Goal: Information Seeking & Learning: Find specific fact

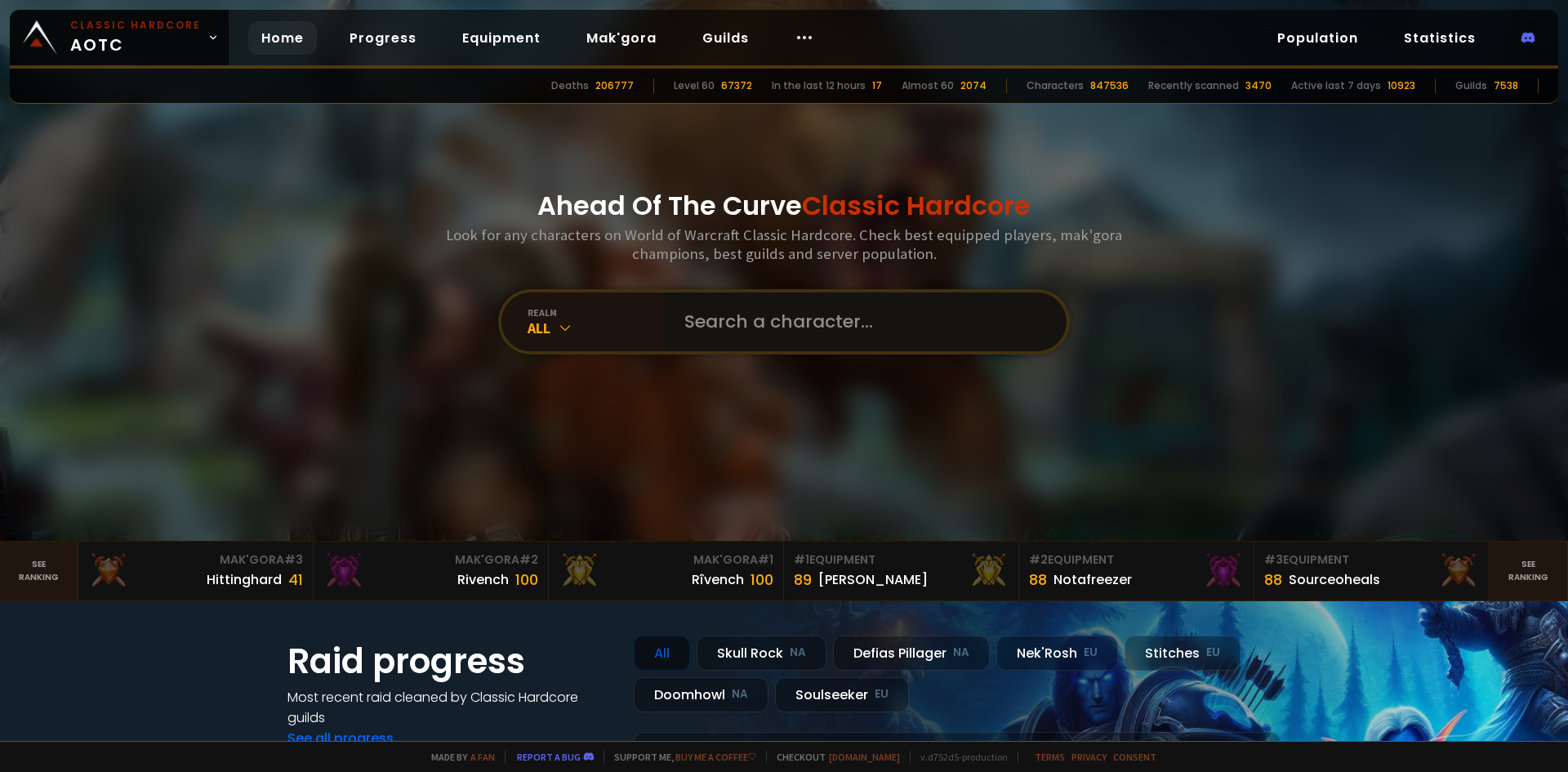
drag, startPoint x: 0, startPoint y: 0, endPoint x: 711, endPoint y: 329, distance: 783.4
click at [711, 329] on input "text" at bounding box center [861, 322] width 373 height 59
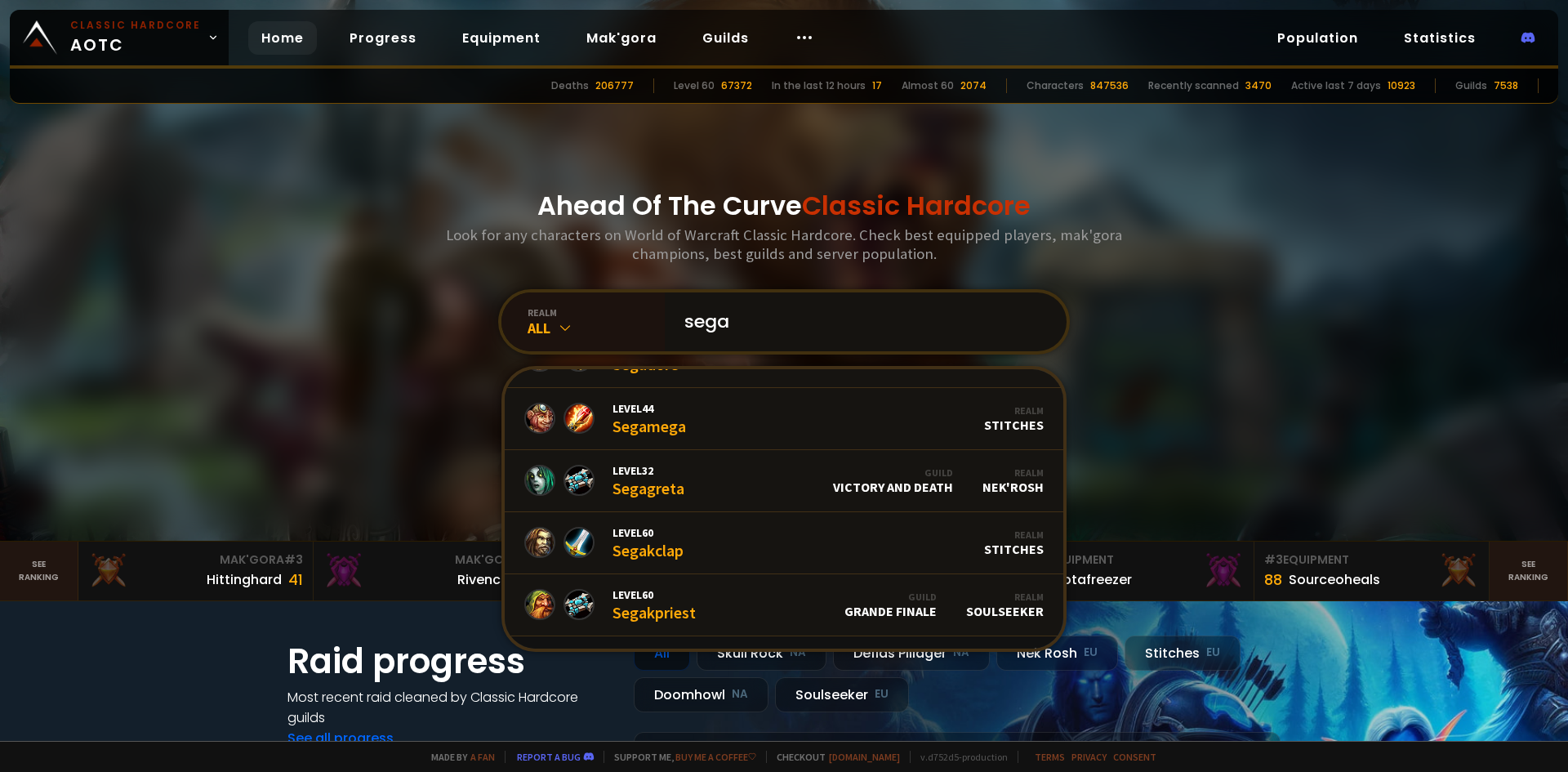
scroll to position [377, 0]
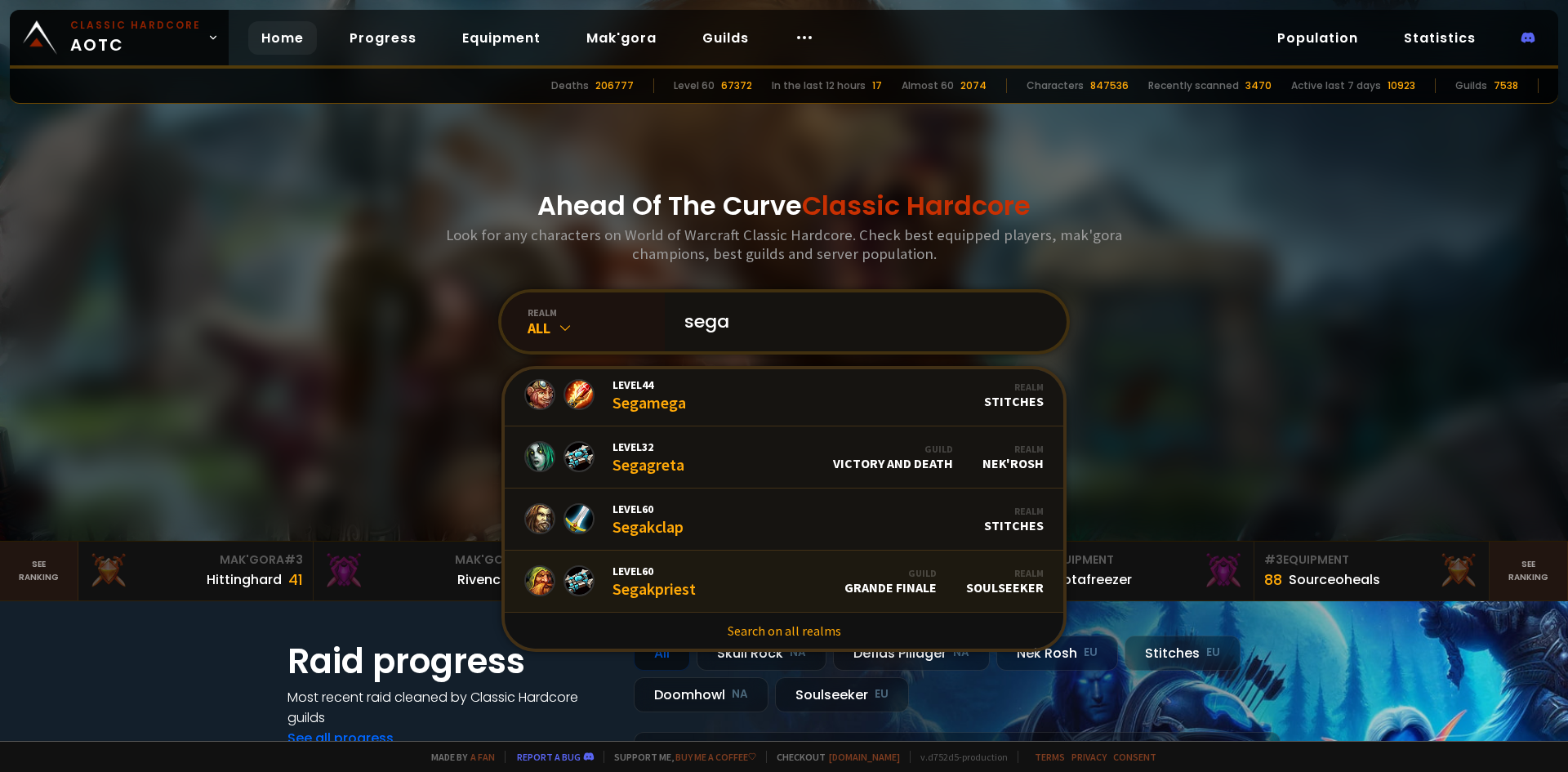
type input "sega"
click at [691, 590] on link "Level 60 Segakpriest Guild Grande Finale Realm Soulseeker" at bounding box center [784, 581] width 559 height 62
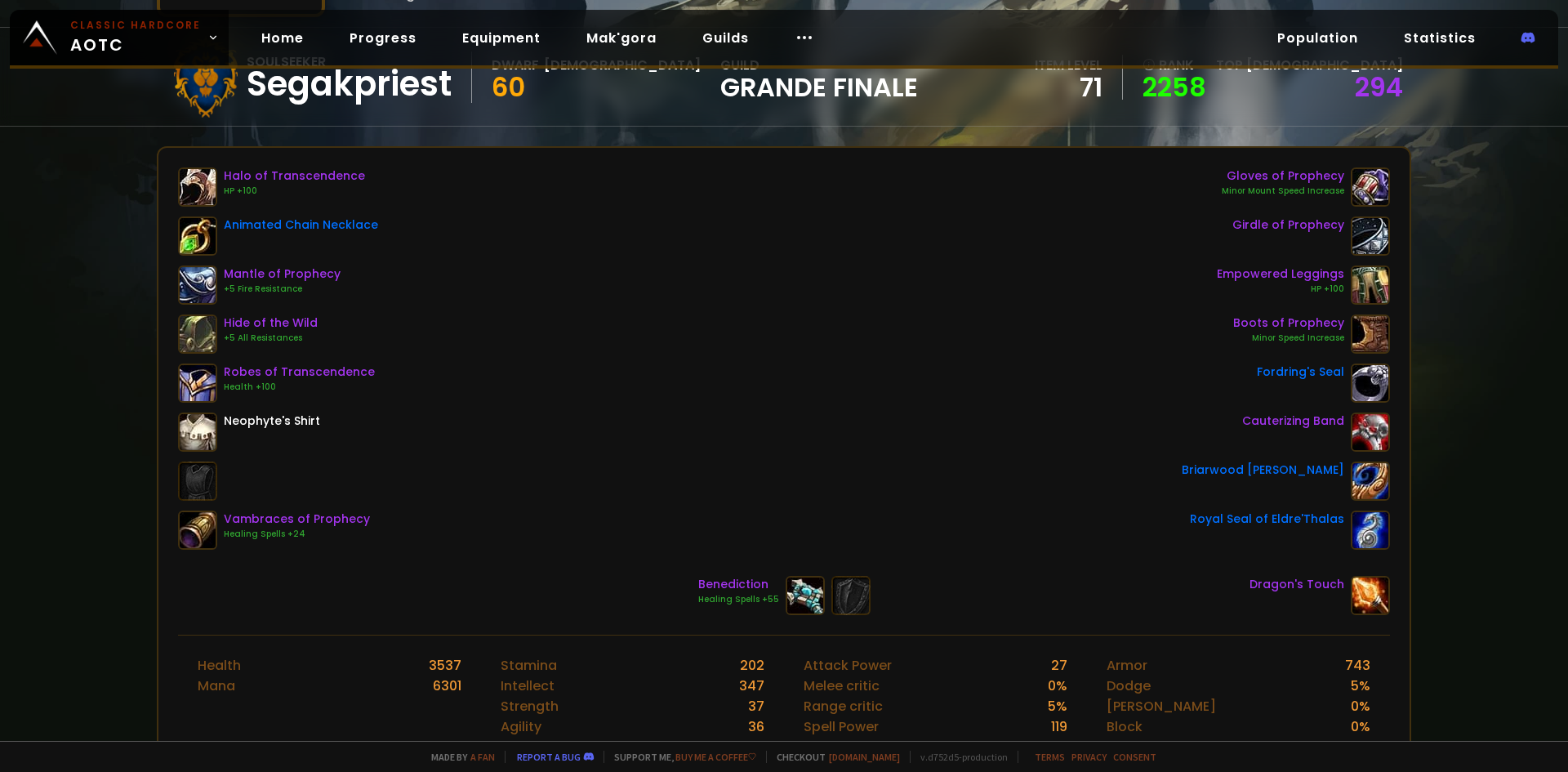
scroll to position [149, 0]
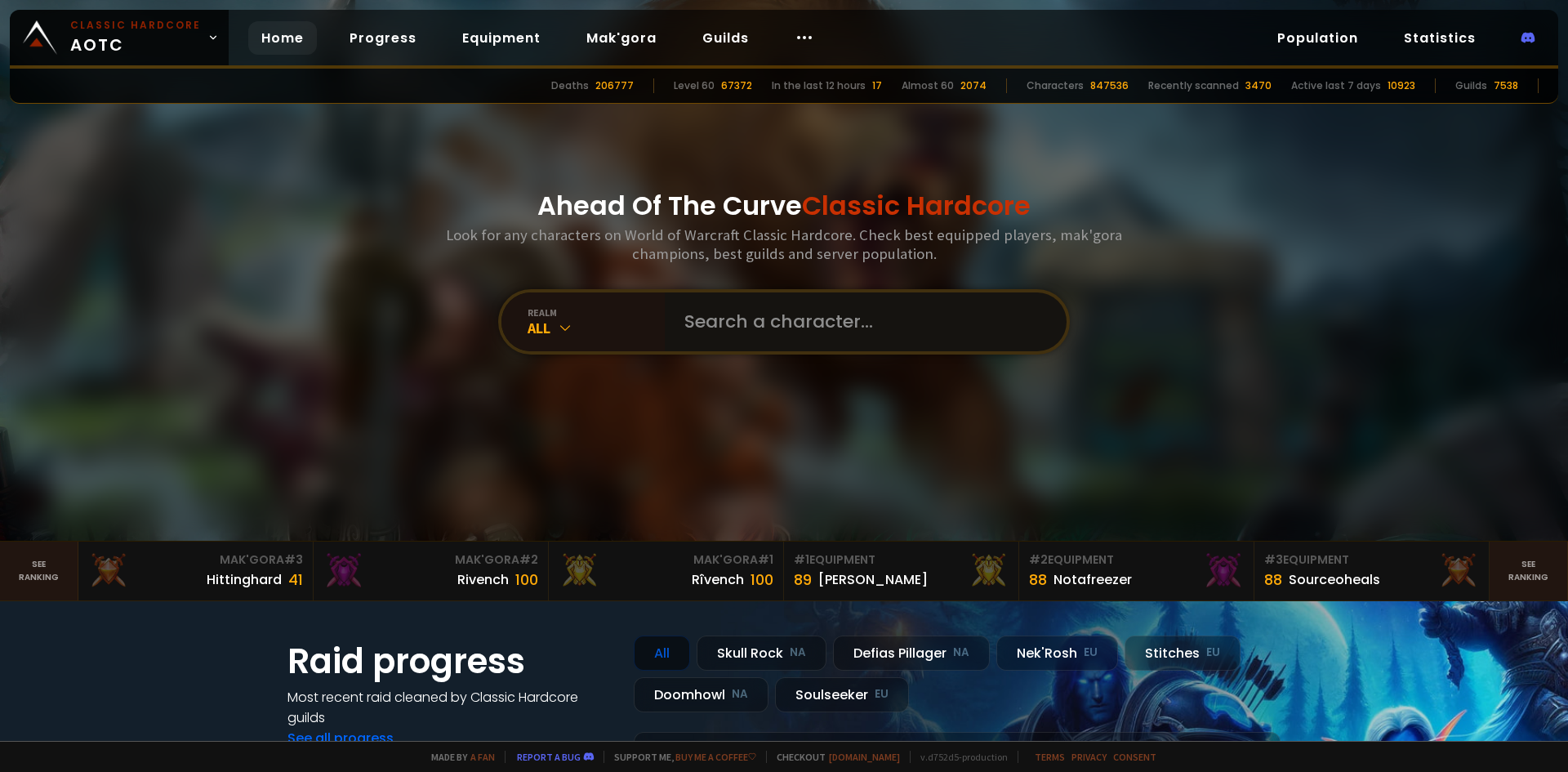
click at [717, 320] on input "text" at bounding box center [861, 322] width 373 height 59
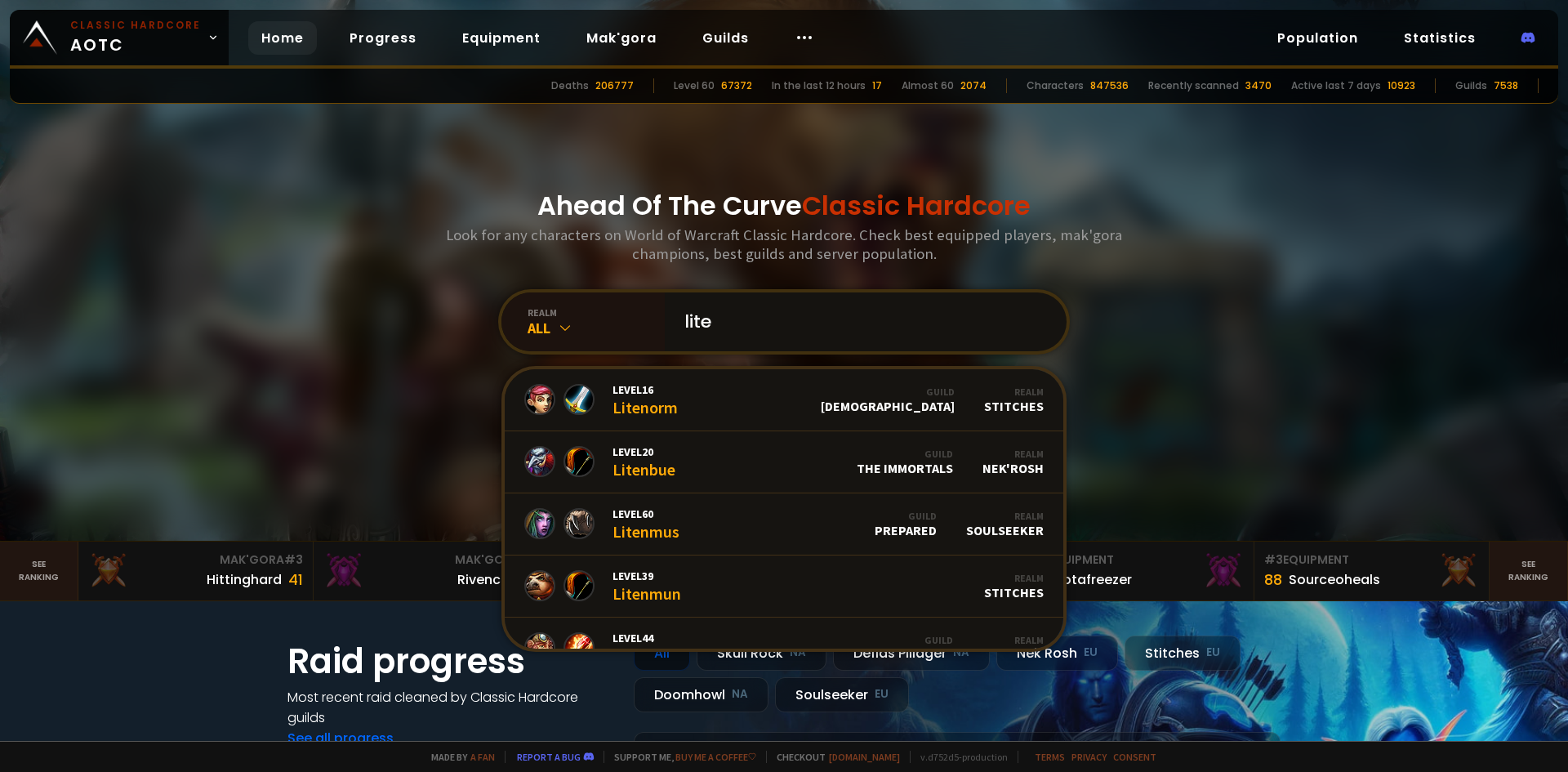
type input "lite"
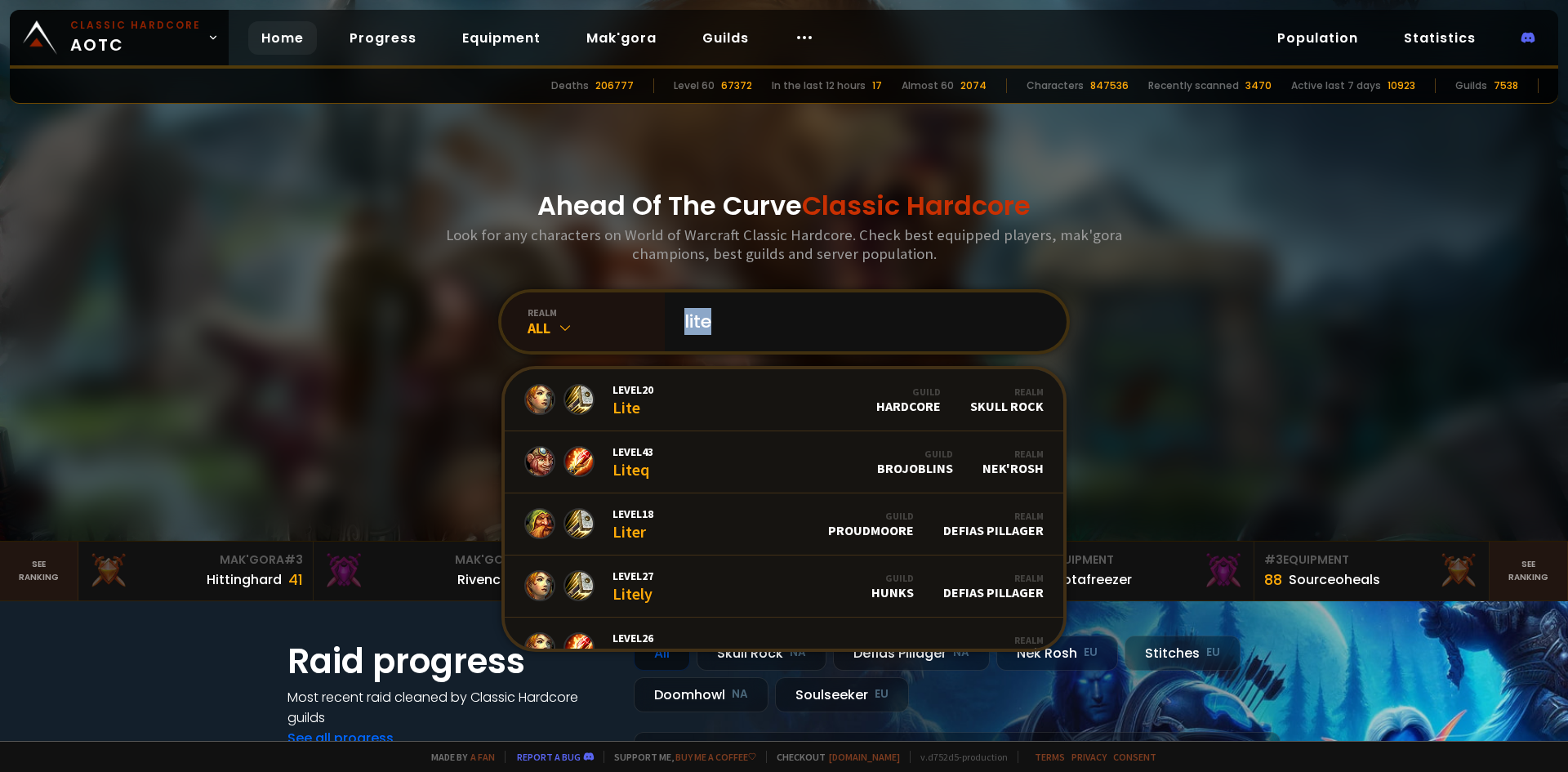
click at [1052, 414] on div "Ahead Of The Curve Classic Hardcore Look for any characters on World of Warcraf…" at bounding box center [785, 270] width 984 height 541
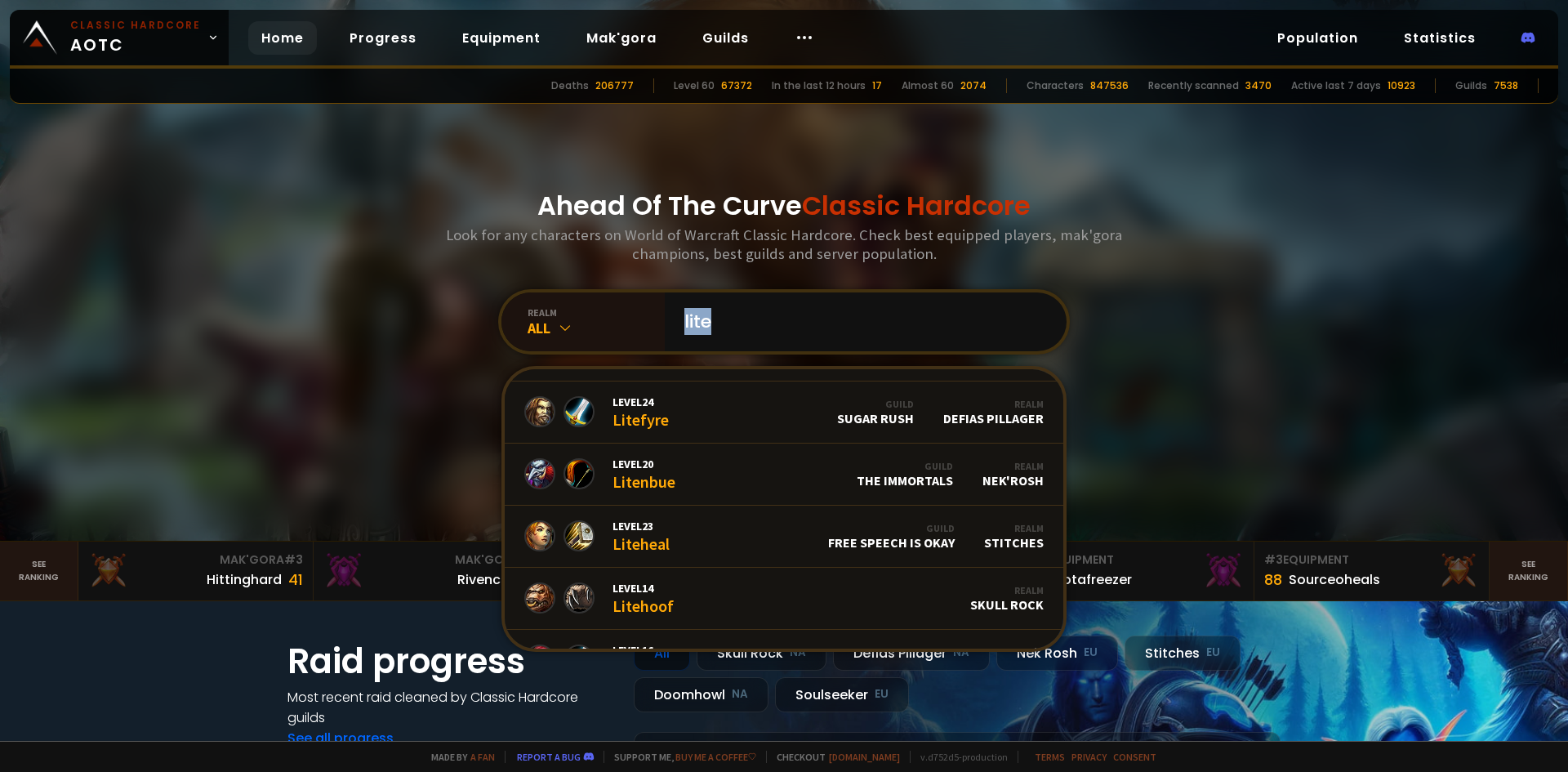
scroll to position [998, 0]
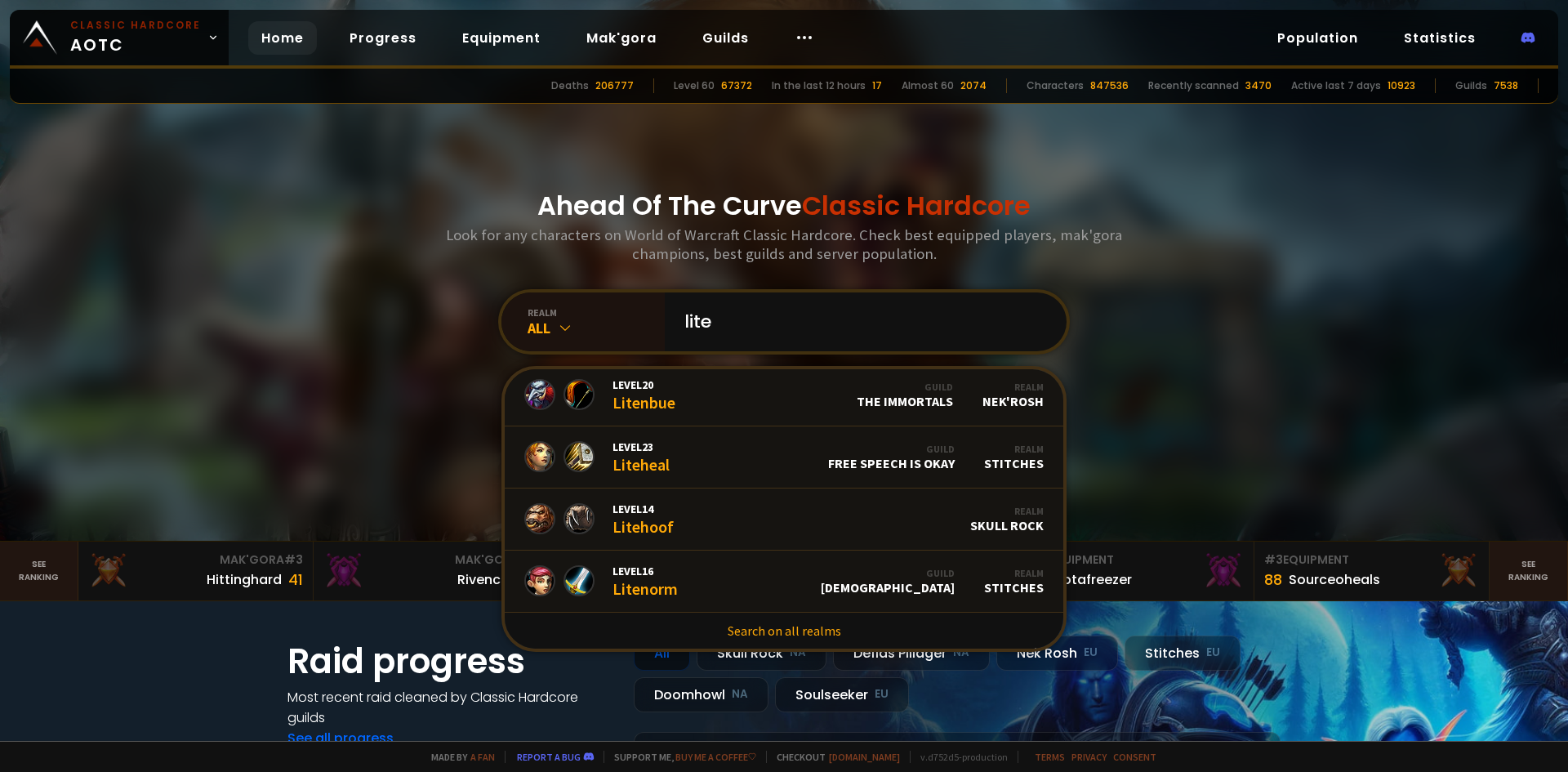
click at [401, 420] on div "Ahead Of The Curve Classic Hardcore Look for any characters on World of Warcraf…" at bounding box center [785, 270] width 984 height 541
click at [1083, 334] on div "Ahead Of The Curve Classic Hardcore Look for any characters on World of Warcraf…" at bounding box center [785, 270] width 984 height 541
